Goal: Task Accomplishment & Management: Manage account settings

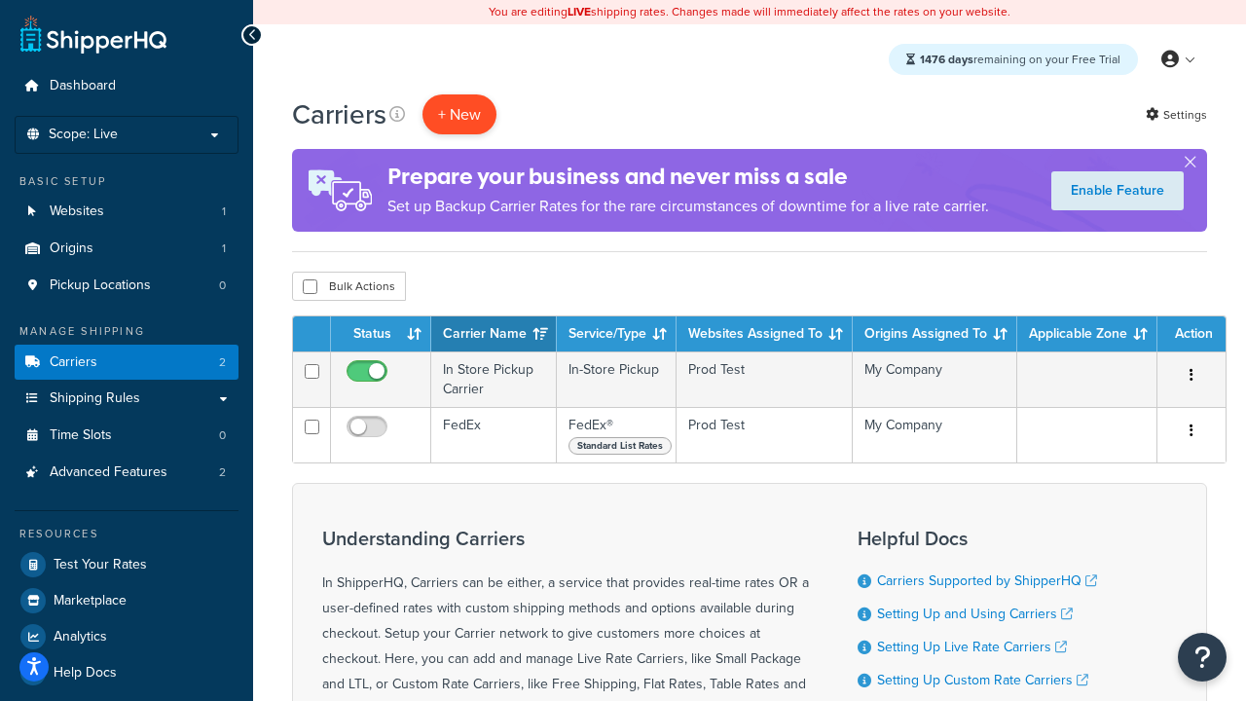
click at [460, 114] on button "+ New" at bounding box center [460, 114] width 74 height 40
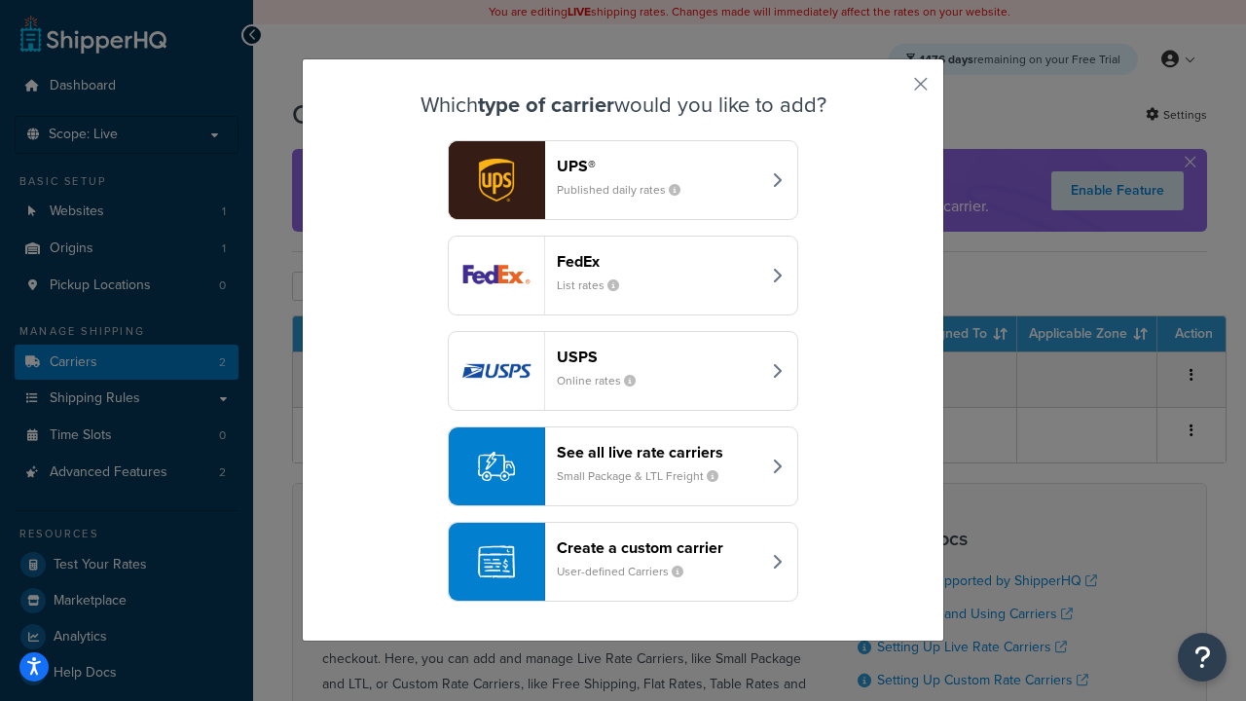
click at [623, 276] on div "FedEx List rates" at bounding box center [658, 275] width 203 height 47
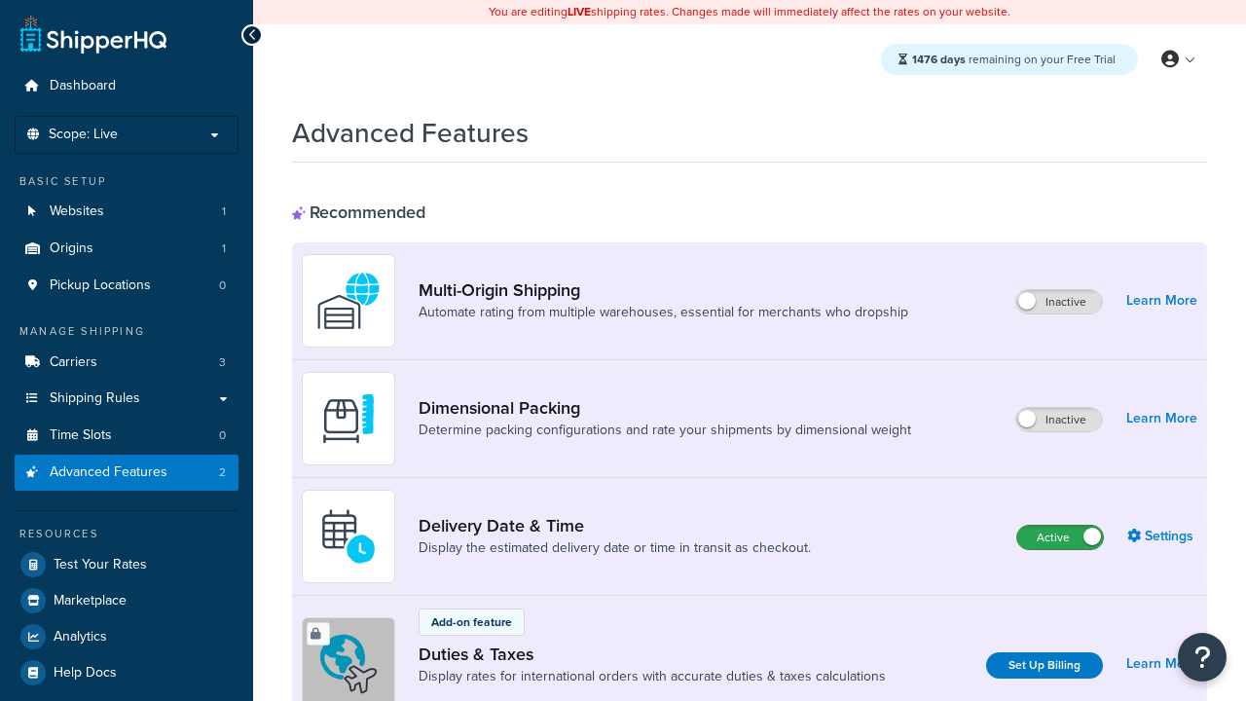
click at [1060, 537] on label "Active" at bounding box center [1060, 537] width 86 height 23
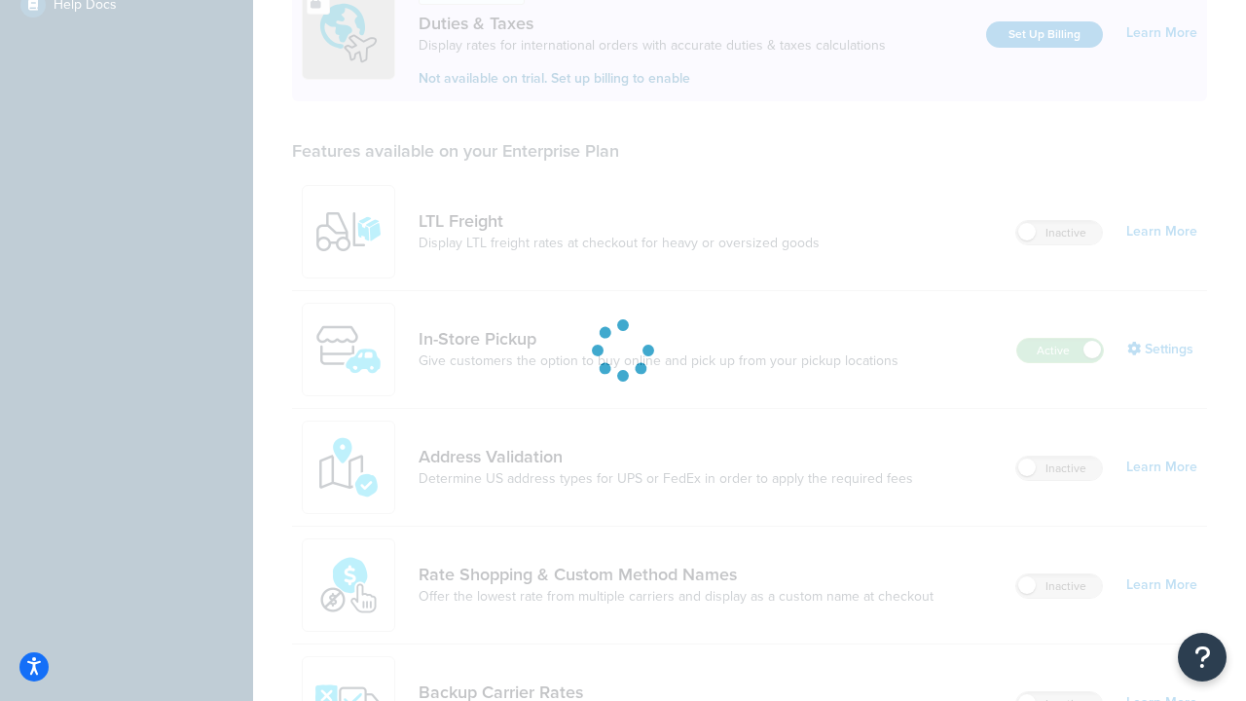
scroll to position [594, 0]
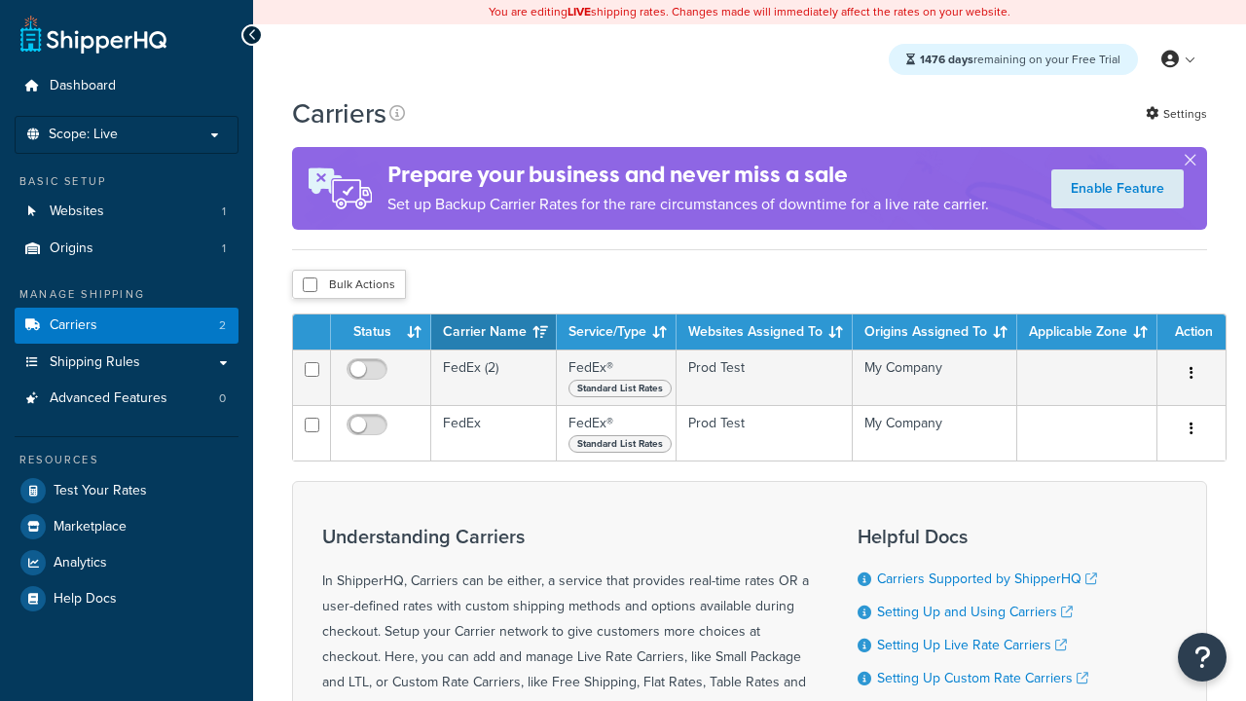
click at [310, 285] on input "checkbox" at bounding box center [310, 284] width 15 height 15
checkbox input "true"
click at [0, 0] on button "Delete" at bounding box center [0, 0] width 0 height 0
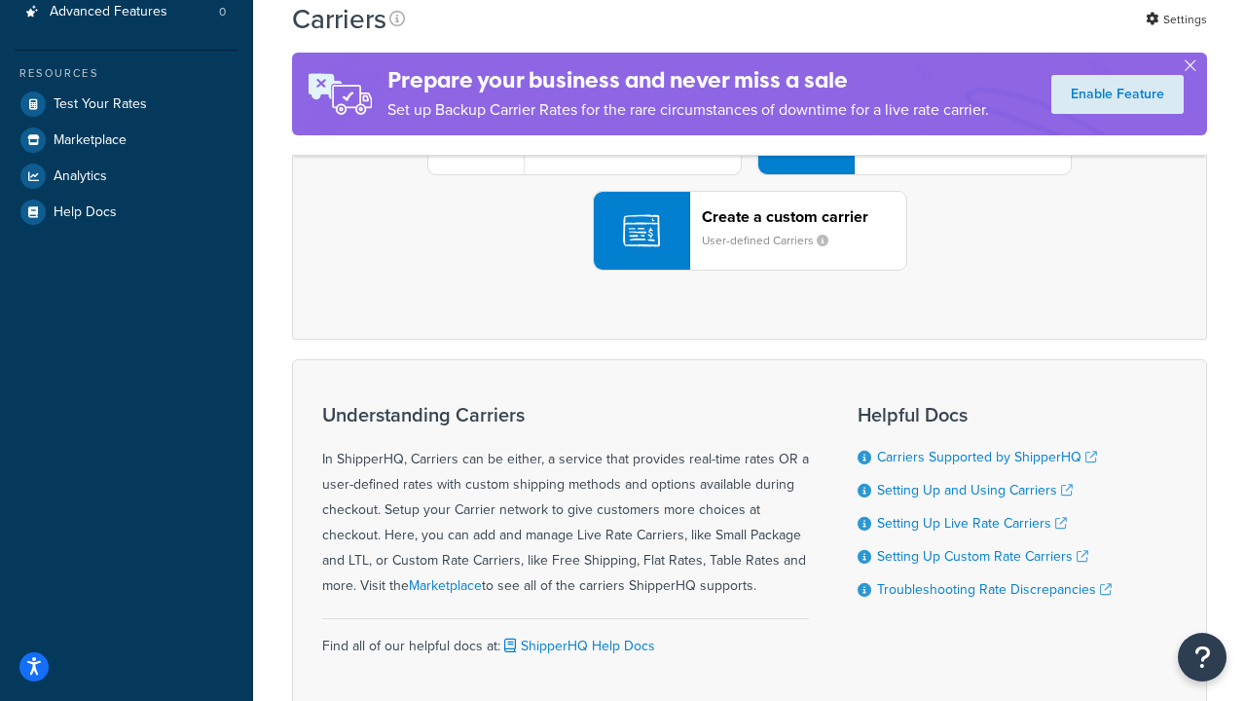
click at [750, 271] on div "UPS® Published daily rates FedEx List rates USPS Online rates See all live rate…" at bounding box center [750, 135] width 874 height 271
click at [969, 35] on header "FedEx" at bounding box center [968, 26] width 204 height 18
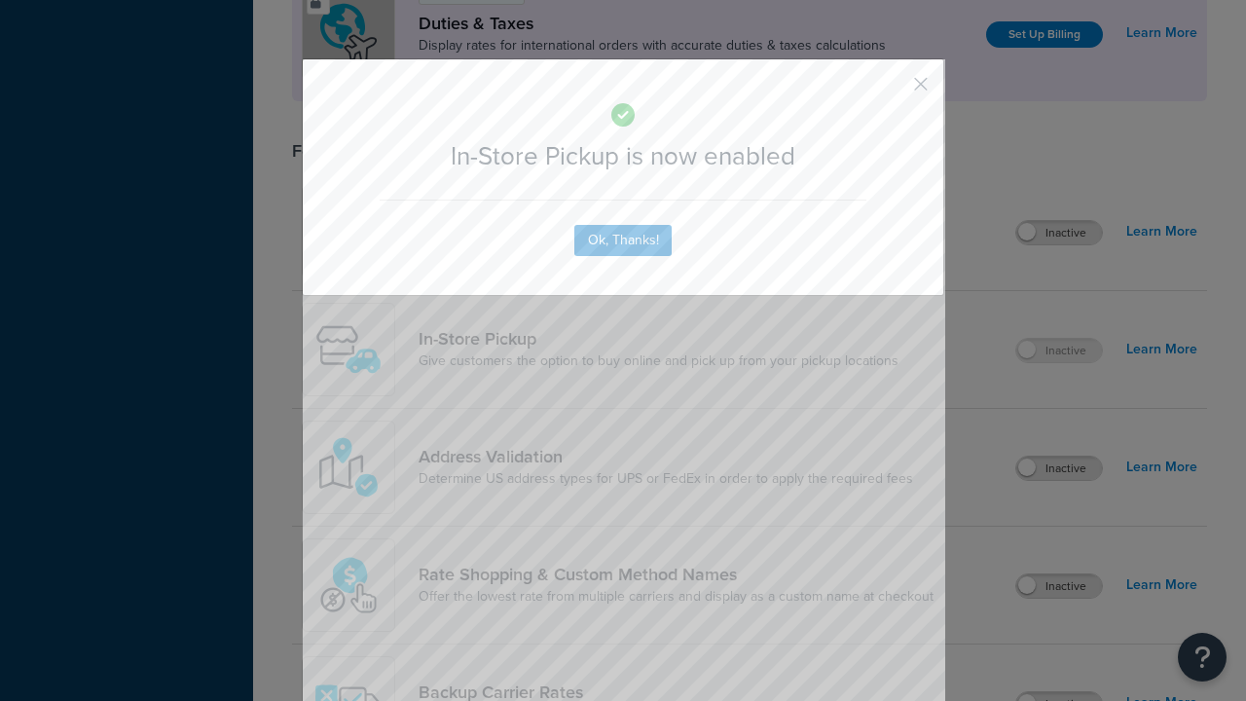
click at [892, 91] on button "button" at bounding box center [892, 91] width 5 height 5
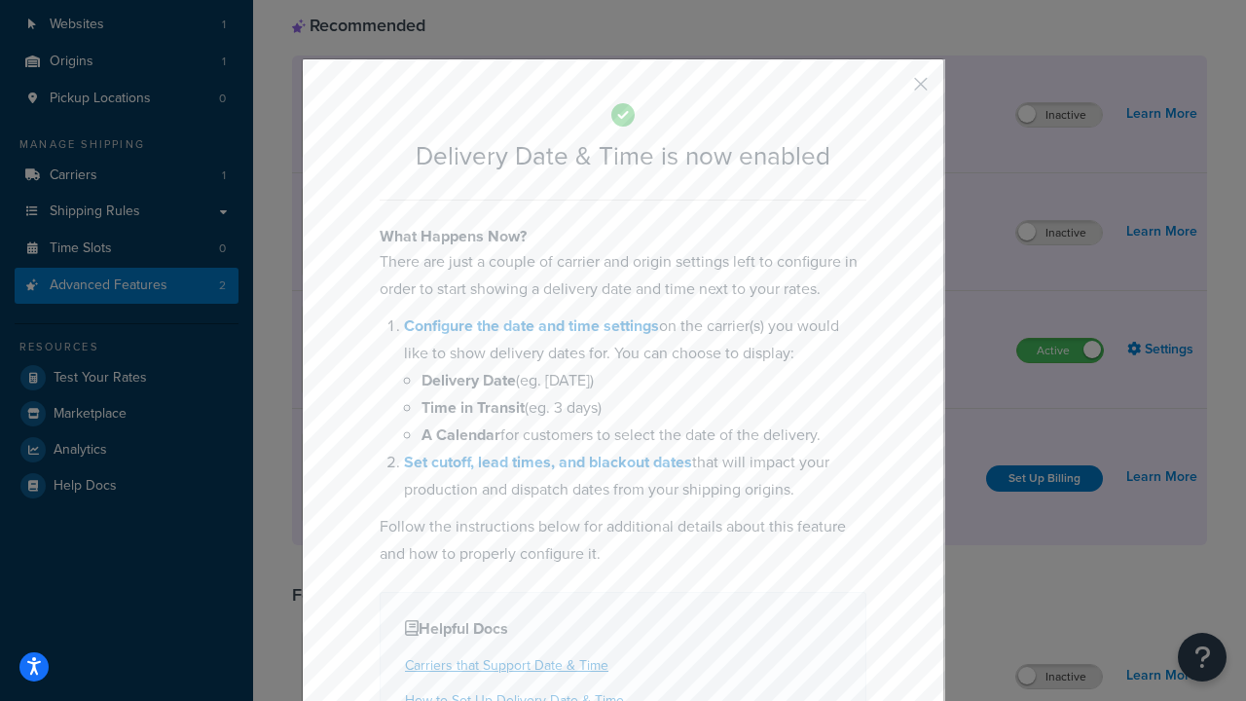
click at [892, 91] on button "button" at bounding box center [892, 91] width 5 height 5
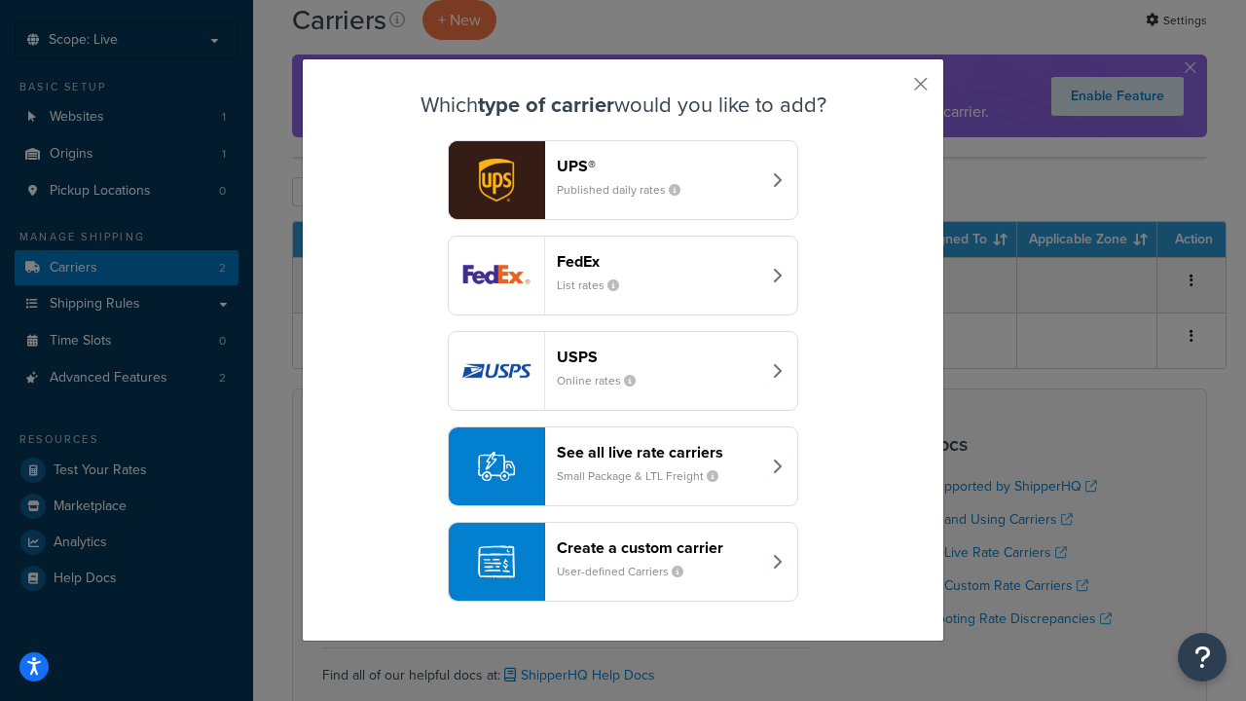
click at [623, 562] on div "Create a custom carrier User-defined Carriers" at bounding box center [658, 561] width 203 height 47
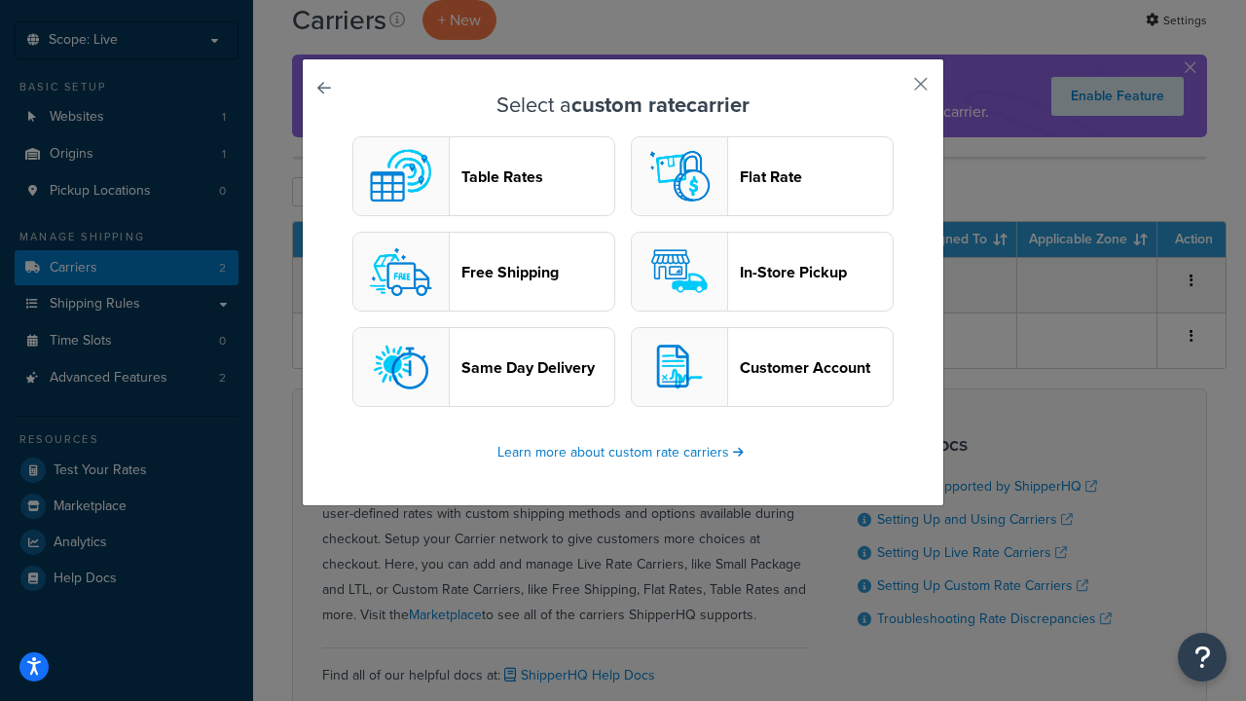
click at [762, 272] on header "In-Store Pickup" at bounding box center [816, 272] width 153 height 18
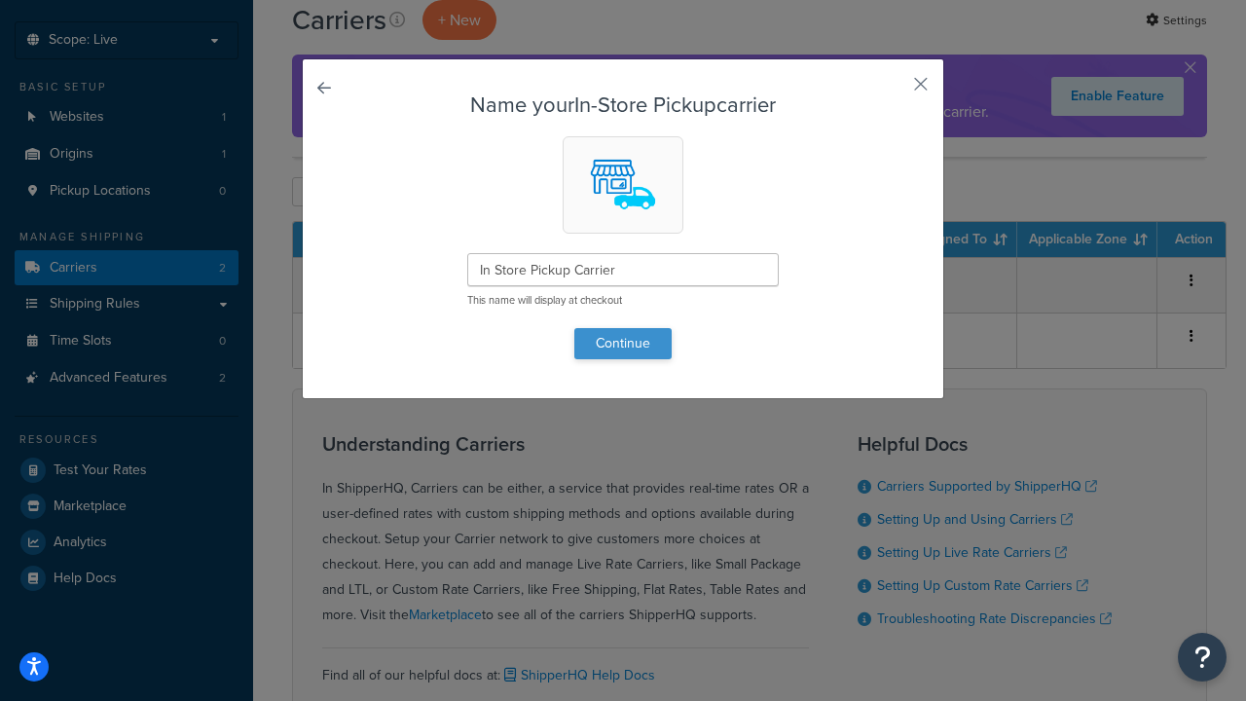
type input "In Store Pickup Carrier"
click at [623, 343] on button "Continue" at bounding box center [622, 343] width 97 height 31
